Goal: Transaction & Acquisition: Purchase product/service

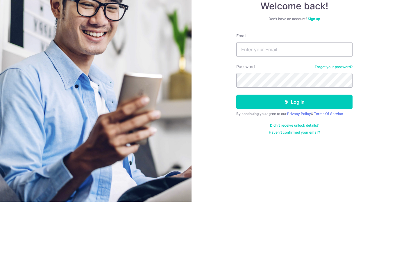
scroll to position [23, 0]
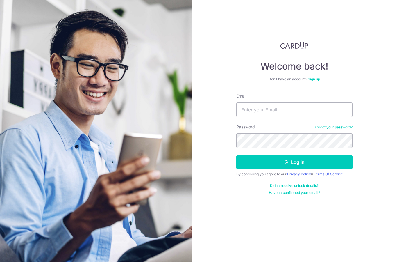
type input "[PERSON_NAME][EMAIL_ADDRESS][DOMAIN_NAME]"
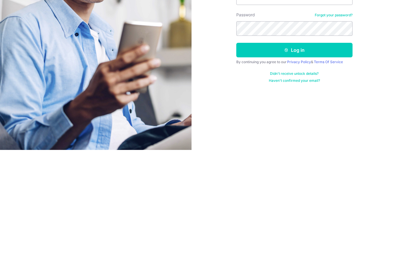
click at [309, 155] on button "Log in" at bounding box center [294, 162] width 116 height 15
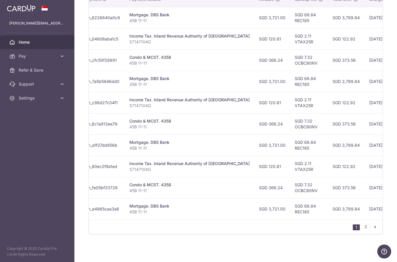
scroll to position [188, 0]
click at [368, 230] on link "2" at bounding box center [365, 226] width 7 height 7
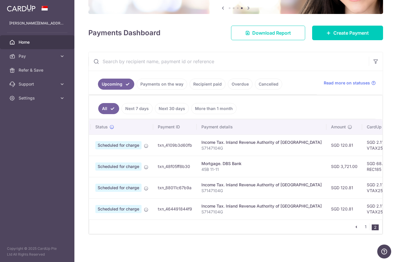
scroll to position [0, 9]
click at [354, 36] on span "Create Payment" at bounding box center [350, 32] width 35 height 7
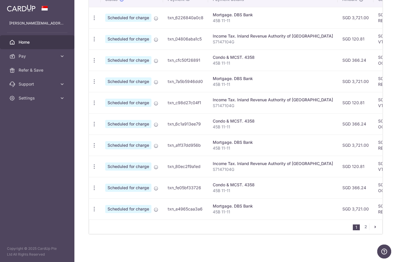
scroll to position [181, 0]
click at [365, 230] on link "2" at bounding box center [365, 226] width 7 height 7
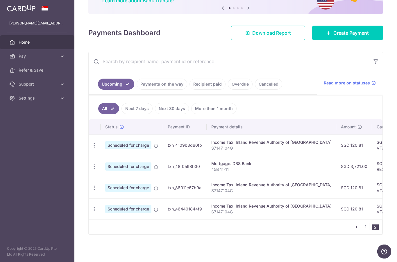
scroll to position [0, 0]
click at [355, 36] on span "Create Payment" at bounding box center [350, 32] width 35 height 7
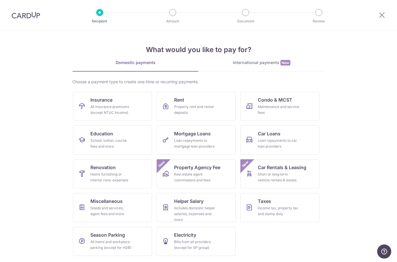
click at [198, 141] on div "Loan repayments to mortgage loan providers" at bounding box center [195, 143] width 42 height 12
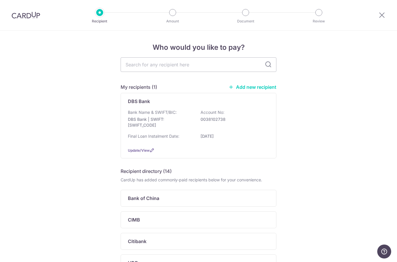
click at [246, 119] on p "0038102738" at bounding box center [233, 119] width 65 height 6
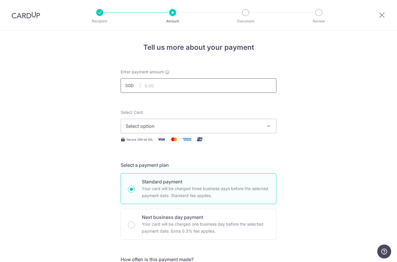
click at [185, 87] on input "text" at bounding box center [199, 85] width 156 height 15
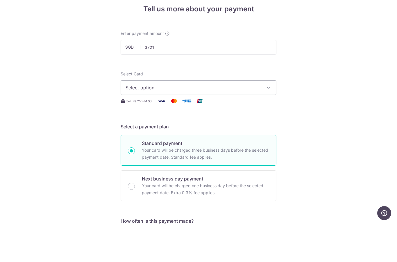
click at [264, 119] on button "Select option" at bounding box center [199, 126] width 156 height 15
type input "3,721.00"
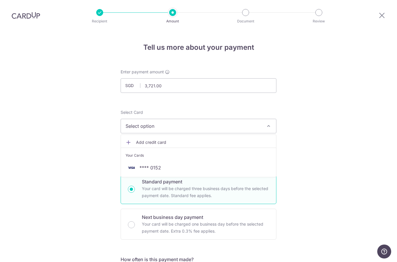
click at [177, 164] on span "**** 0152" at bounding box center [199, 167] width 146 height 7
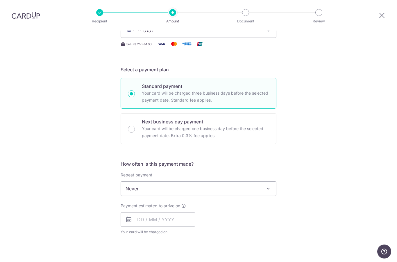
scroll to position [95, 0]
click at [270, 185] on span at bounding box center [268, 188] width 7 height 7
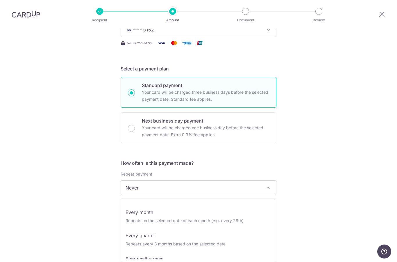
scroll to position [42, 0]
select select "3"
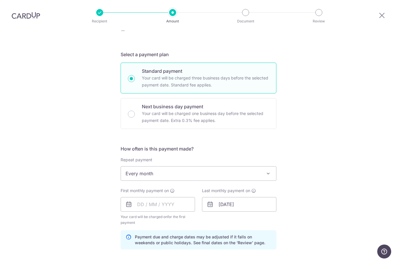
scroll to position [133, 0]
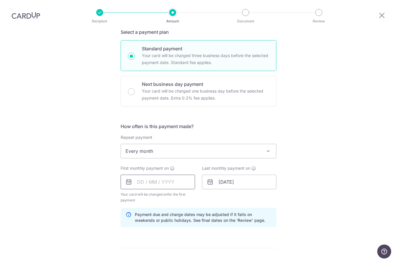
click at [174, 174] on input "text" at bounding box center [158, 181] width 74 height 15
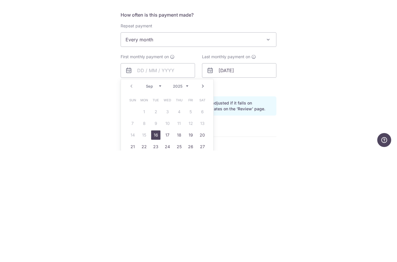
click at [201, 194] on link "Next" at bounding box center [202, 197] width 7 height 7
click at [200, 194] on link "Next" at bounding box center [202, 197] width 7 height 7
click at [204, 194] on link "Next" at bounding box center [202, 197] width 7 height 7
click at [201, 194] on link "Next" at bounding box center [202, 197] width 7 height 7
click at [203, 194] on link "Next" at bounding box center [202, 197] width 7 height 7
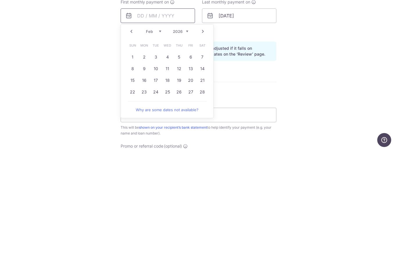
scroll to position [188, 0]
click at [205, 198] on link "28" at bounding box center [202, 202] width 9 height 9
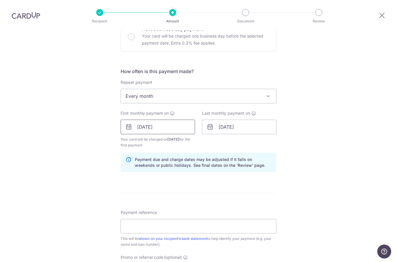
click at [188, 119] on input "28/02/2026" at bounding box center [158, 126] width 74 height 15
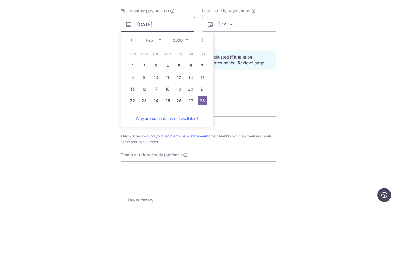
scroll to position [235, 0]
click at [191, 151] on link "27" at bounding box center [190, 155] width 9 height 9
type input "27/02/2026"
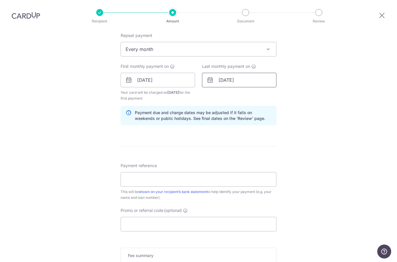
click at [264, 73] on input "[DATE]" at bounding box center [239, 80] width 74 height 15
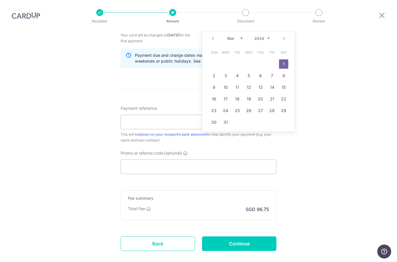
scroll to position [291, 0]
click at [285, 32] on div "Prev Next Jan Feb Mar Apr May Jun Jul Aug Sep Oct Nov Dec 2024 2025 2026 2027 2…" at bounding box center [248, 39] width 92 height 14
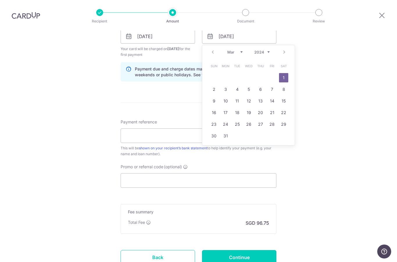
scroll to position [277, 0]
click at [282, 46] on div "Prev Next Jan Feb Mar Apr May Jun Jul Aug Sep Oct Nov Dec 2024 2025 2026 2027 2…" at bounding box center [248, 53] width 92 height 14
click at [266, 51] on select "2024 2025 2026 2027 2028 2029 2030 2031 2032 2033 2034 2035" at bounding box center [261, 53] width 15 height 5
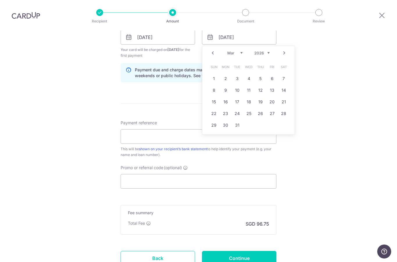
click at [242, 51] on select "Jan Feb Mar Apr May Jun Jul Aug Sep Oct Nov Dec" at bounding box center [234, 53] width 15 height 5
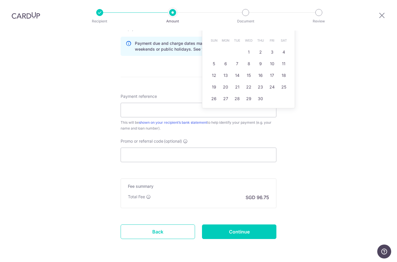
scroll to position [303, 0]
click at [249, 94] on link "29" at bounding box center [248, 98] width 9 height 9
type input "29/04/2026"
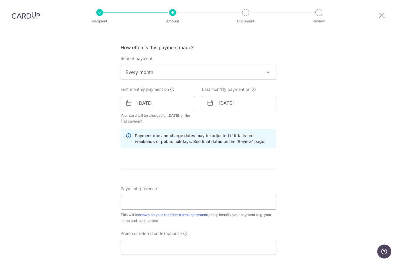
scroll to position [211, 0]
click at [163, 96] on input "27/02/2026" at bounding box center [158, 103] width 74 height 15
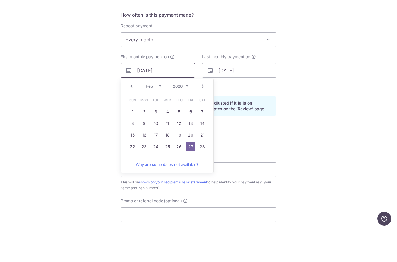
click at [142, 96] on input "27/02/2026" at bounding box center [158, 103] width 74 height 15
click at [354, 63] on div "Tell us more about your payment Enter payment amount SGD 3,721.00 3721.00 Selec…" at bounding box center [198, 96] width 397 height 555
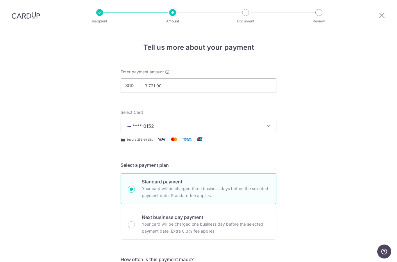
scroll to position [0, 0]
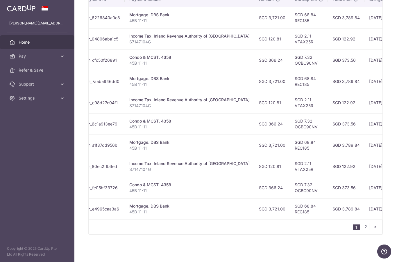
scroll to position [181, 0]
click at [375, 229] on icon "pager" at bounding box center [375, 226] width 5 height 5
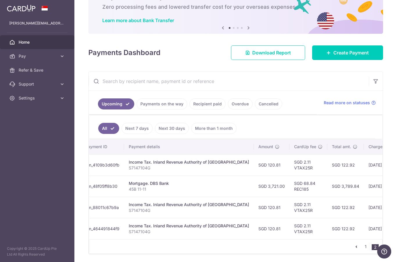
scroll to position [31, 0]
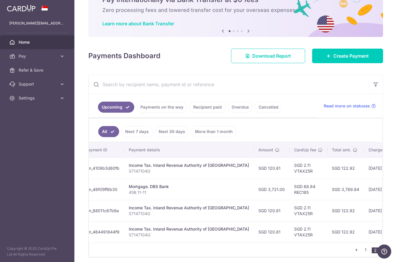
click at [353, 59] on span "Create Payment" at bounding box center [350, 55] width 35 height 7
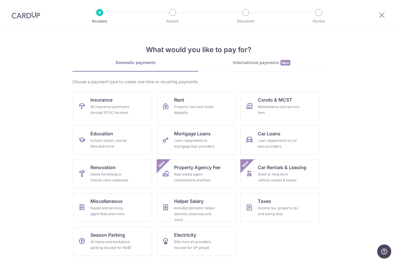
click at [202, 138] on div "Loan repayments to mortgage loan providers" at bounding box center [195, 143] width 42 height 12
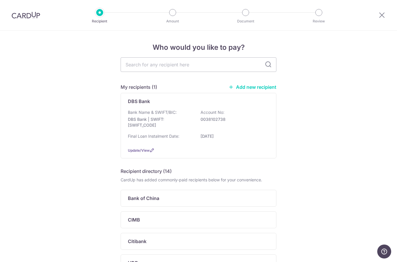
click at [174, 125] on p "DBS Bank | SWIFT: DBSSSGSGXXX" at bounding box center [160, 122] width 65 height 12
click at [235, 107] on div "DBS Bank Bank Name & SWIFT/BIC: DBS Bank | SWIFT: [SWIFT_CODE] Account No: 0038…" at bounding box center [199, 125] width 156 height 65
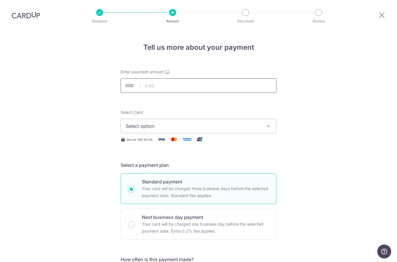
click at [207, 92] on input "text" at bounding box center [199, 85] width 156 height 15
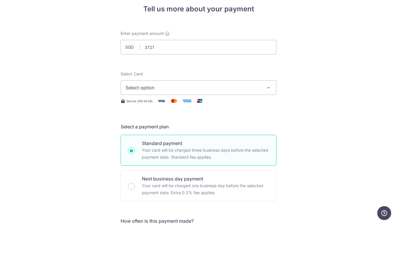
click at [181, 119] on button "Select option" at bounding box center [199, 126] width 156 height 15
type input "3,721.00"
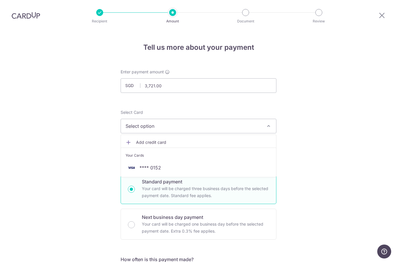
click at [183, 164] on span "**** 0152" at bounding box center [199, 167] width 146 height 7
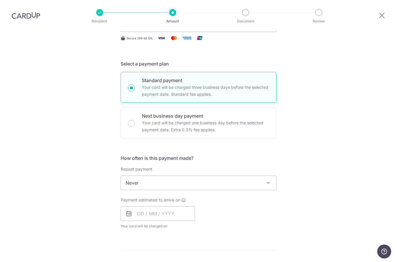
scroll to position [102, 0]
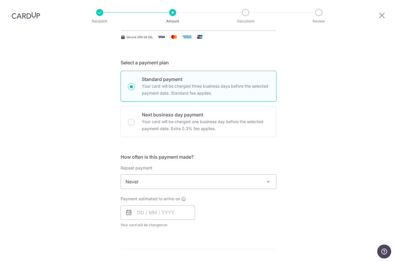
click at [267, 178] on span at bounding box center [268, 181] width 7 height 7
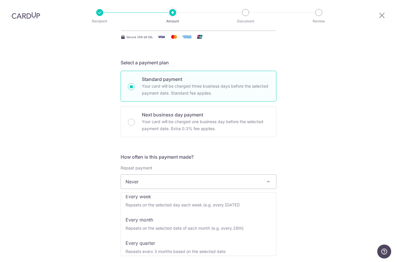
scroll to position [29, 0]
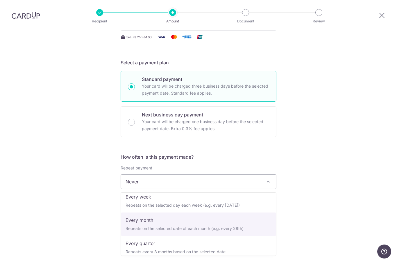
select select "3"
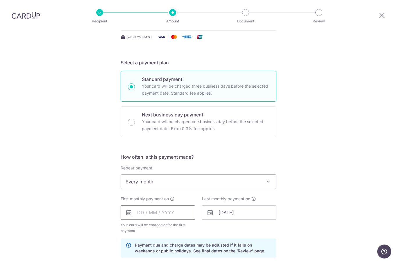
click at [168, 205] on input "text" at bounding box center [158, 212] width 74 height 15
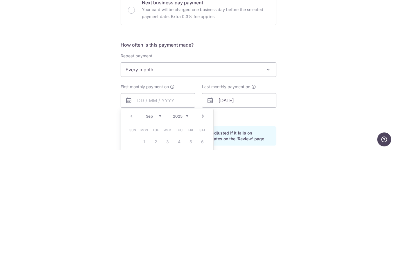
click at [187, 225] on select "2025 2026 2027 2028 2029 2030 2031 2032 2033 2034 2035" at bounding box center [180, 227] width 15 height 5
click at [153, 225] on select "Jan Feb Mar Apr May Jun Jul Aug Sep Oct Nov Dec" at bounding box center [153, 227] width 15 height 5
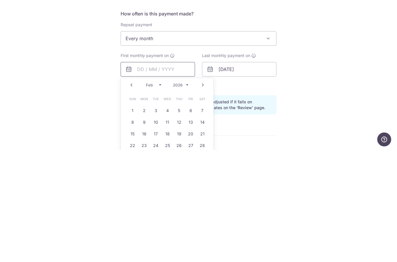
scroll to position [135, 0]
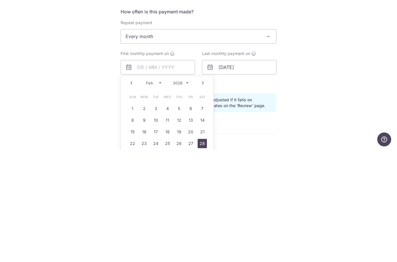
click at [205, 250] on link "28" at bounding box center [202, 254] width 9 height 9
type input "28/02/2026"
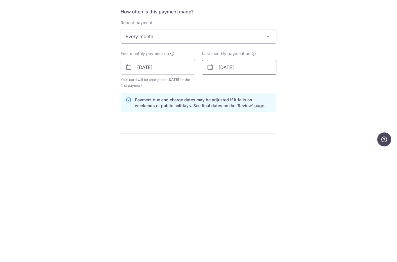
click at [272, 172] on input "01/03/2036" at bounding box center [239, 179] width 74 height 15
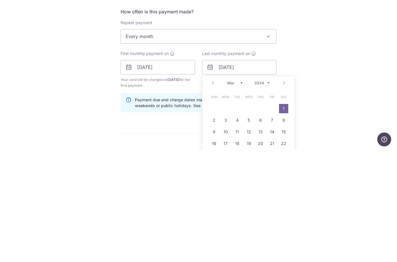
click at [265, 192] on select "2024 2025 2026 2027 2028 2029 2030 2031 2032 2033 2034 2035" at bounding box center [261, 194] width 15 height 5
click at [238, 192] on select "Jan Feb Mar Apr May Jun Jul Aug Sep Oct Nov Dec" at bounding box center [234, 194] width 15 height 5
click at [265, 261] on link "30" at bounding box center [260, 266] width 9 height 9
type input "30/04/2026"
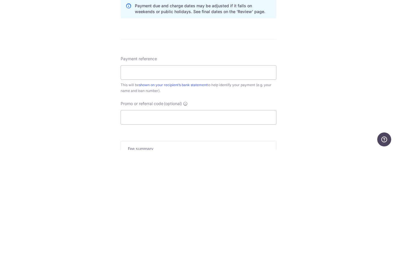
scroll to position [231, 0]
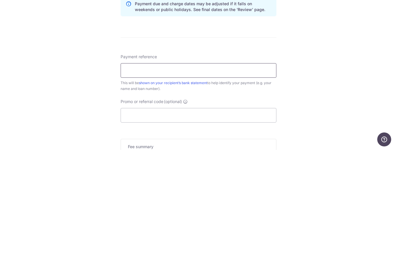
click at [173, 175] on input "Payment reference" at bounding box center [199, 182] width 156 height 15
type input "45B 11-11"
click at [169, 220] on input "Promo or referral code (optional)" at bounding box center [199, 227] width 156 height 15
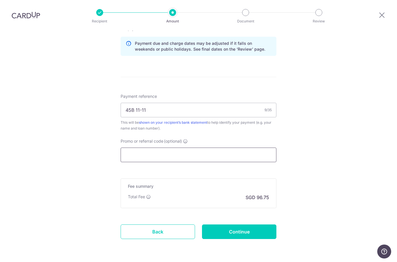
scroll to position [303, 0]
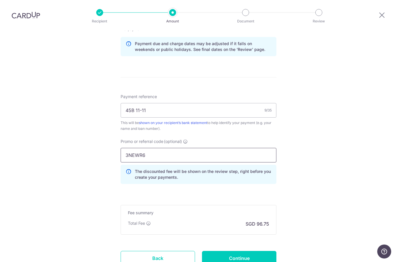
type input "3NEWR6"
click at [335, 147] on div "Tell us more about your payment Enter payment amount SGD 3,721.00 3721.00 Selec…" at bounding box center [198, 17] width 397 height 581
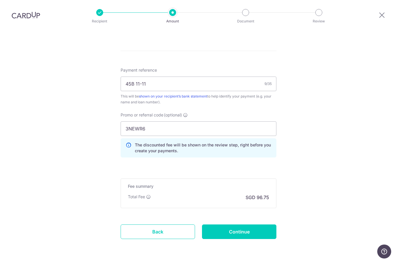
scroll to position [330, 0]
click at [247, 232] on input "Continue" at bounding box center [239, 231] width 74 height 15
type input "Create Schedule"
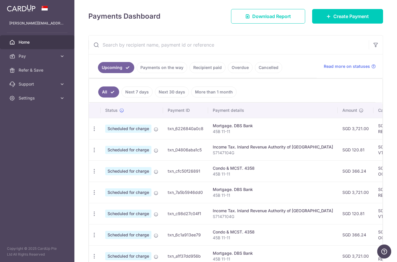
scroll to position [71, 0]
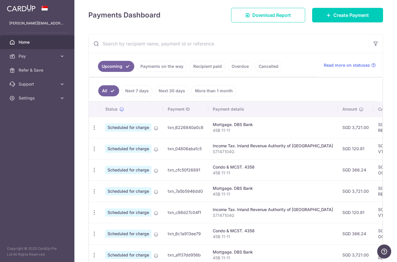
click at [137, 72] on link "Payments on the way" at bounding box center [162, 66] width 51 height 11
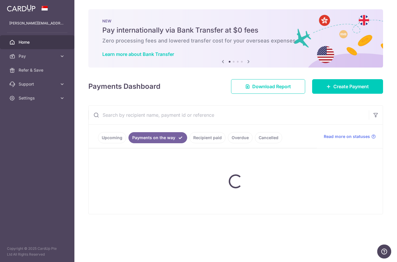
scroll to position [0, 0]
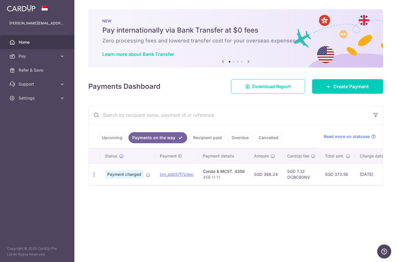
click at [98, 143] on link "Upcoming" at bounding box center [112, 137] width 28 height 11
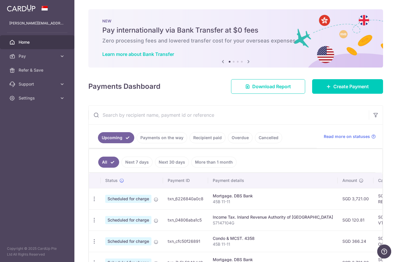
click at [0, 0] on icon "button" at bounding box center [0, 0] width 0 height 0
click at [266, 127] on div "× Pause Schedule Pause all future payments in this series Pause just this one p…" at bounding box center [235, 131] width 323 height 262
click at [63, 98] on icon at bounding box center [62, 98] width 6 height 6
click at [29, 124] on span "Logout" at bounding box center [38, 126] width 38 height 6
